Goal: Information Seeking & Learning: Learn about a topic

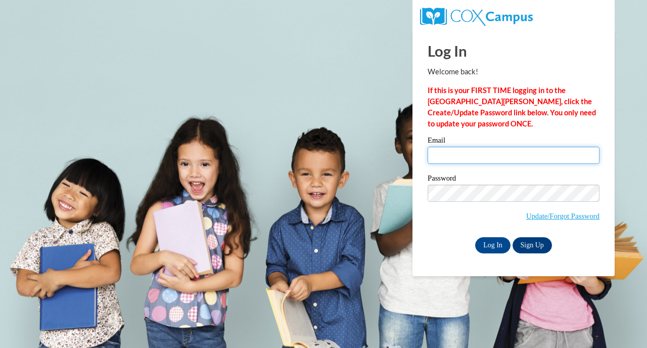
click at [470, 158] on input "Email" at bounding box center [514, 155] width 172 height 17
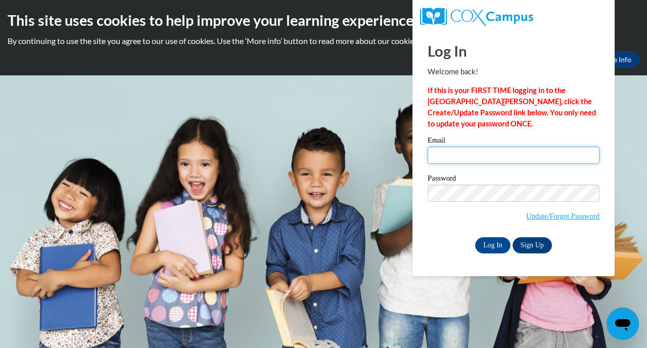
type input "jeremiah.mitchell1@morehouse.edu"
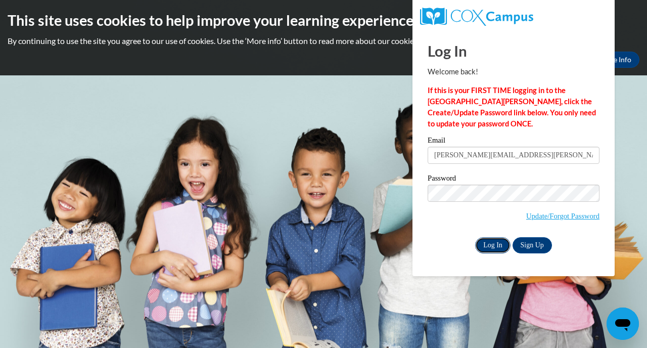
click at [480, 249] on input "Log In" at bounding box center [492, 245] width 35 height 16
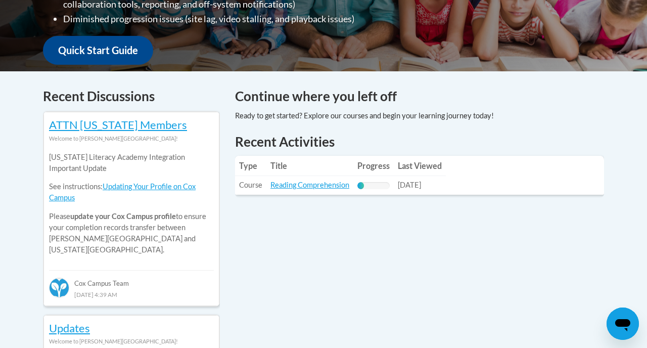
scroll to position [358, 0]
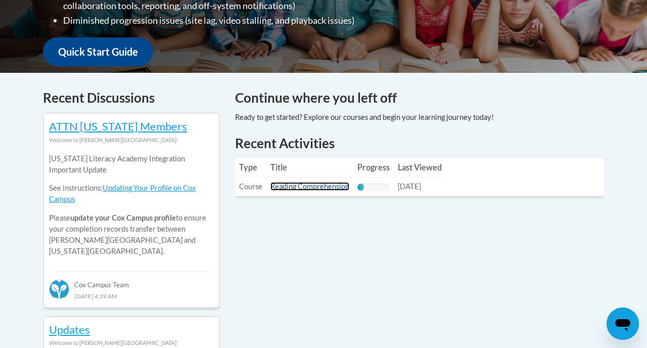
click at [332, 188] on link "Reading Comprehension" at bounding box center [310, 186] width 79 height 9
